Goal: Transaction & Acquisition: Book appointment/travel/reservation

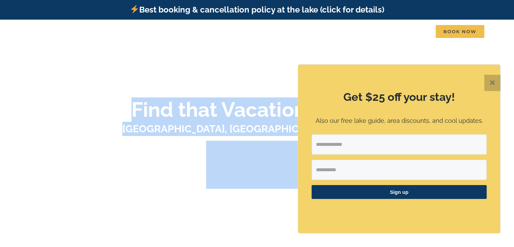
click at [495, 81] on button "✕" at bounding box center [493, 83] width 16 height 16
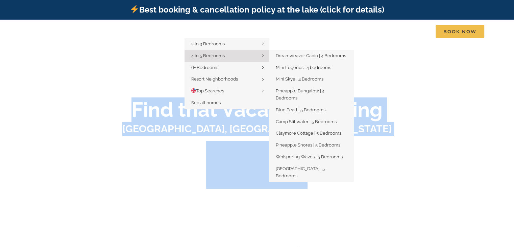
click at [217, 57] on span "4 to 5 Bedrooms" at bounding box center [207, 55] width 33 height 5
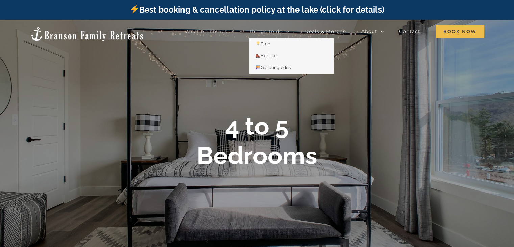
click at [267, 32] on span "Things to do" at bounding box center [266, 31] width 34 height 5
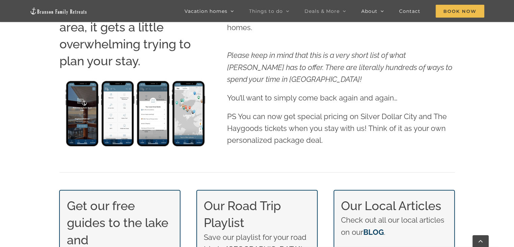
scroll to position [326, 0]
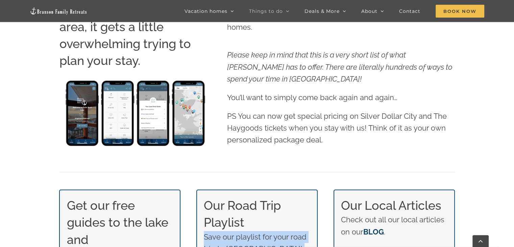
drag, startPoint x: 296, startPoint y: 217, endPoint x: 270, endPoint y: 262, distance: 52.3
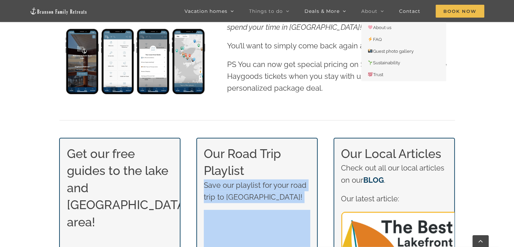
click at [373, 13] on span "About" at bounding box center [369, 11] width 16 height 5
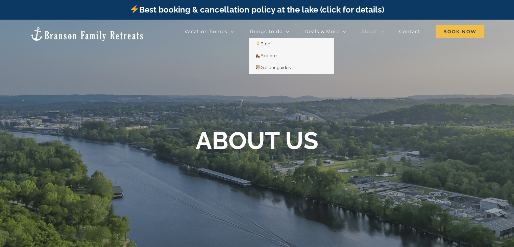
click at [250, 61] on link "Explore" at bounding box center [291, 56] width 85 height 12
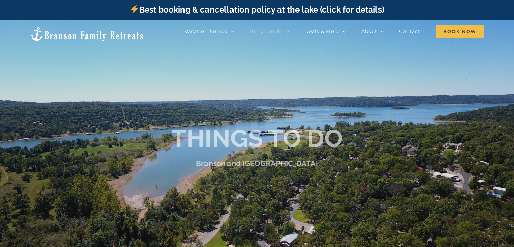
click at [242, 57] on div at bounding box center [257, 143] width 514 height 247
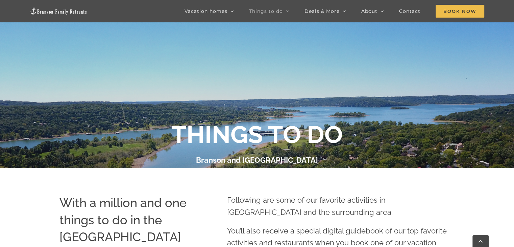
scroll to position [99, 0]
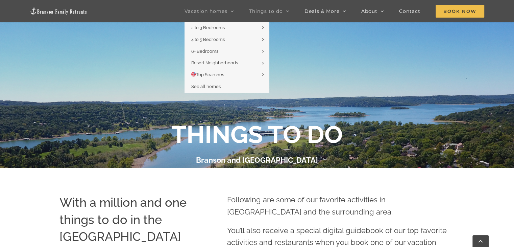
click at [212, 13] on span "Vacation homes" at bounding box center [206, 11] width 43 height 5
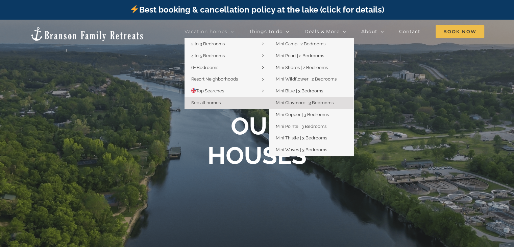
click at [296, 102] on span "Mini Claymore | 3 Bedrooms" at bounding box center [305, 102] width 58 height 5
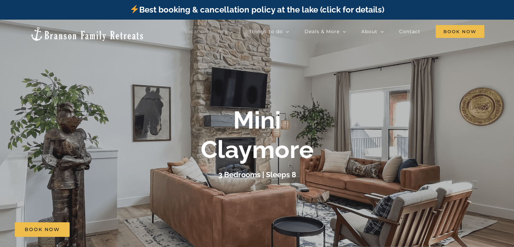
drag, startPoint x: 0, startPoint y: 0, endPoint x: 234, endPoint y: 211, distance: 315.1
click at [234, 211] on div at bounding box center [257, 143] width 514 height 247
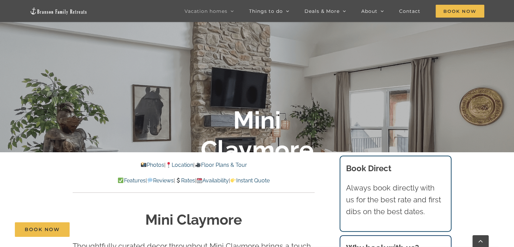
scroll to position [114, 0]
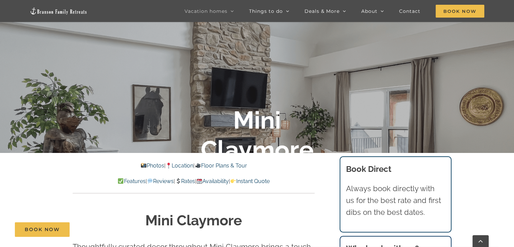
click at [185, 178] on link "Rates" at bounding box center [185, 181] width 20 height 6
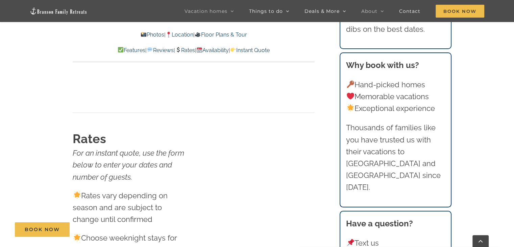
scroll to position [3967, 0]
